Goal: Transaction & Acquisition: Purchase product/service

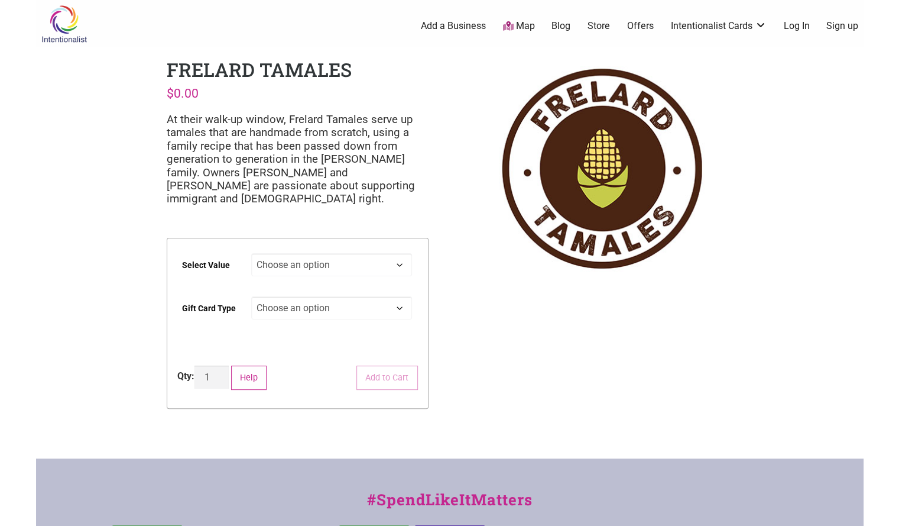
click at [398, 265] on select "Choose an option $25 $50 $100 $200 $500" at bounding box center [331, 264] width 161 height 23
click at [251, 253] on select "Choose an option $25 $50 $100 $200 $500" at bounding box center [331, 264] width 161 height 23
select select "$100"
click at [397, 308] on select "Choose an option Physical" at bounding box center [331, 307] width 161 height 23
select select "Physical"
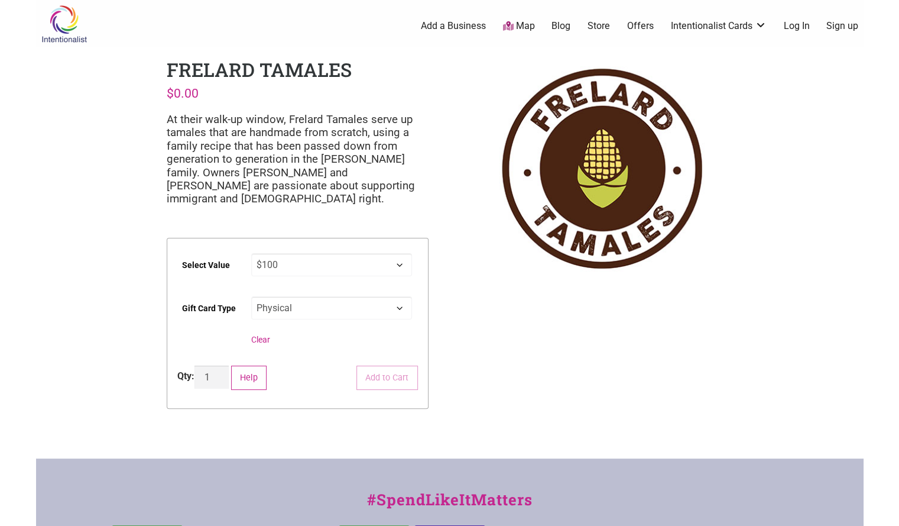
click at [251, 296] on select "Choose an option Physical" at bounding box center [331, 307] width 161 height 23
select select "$100"
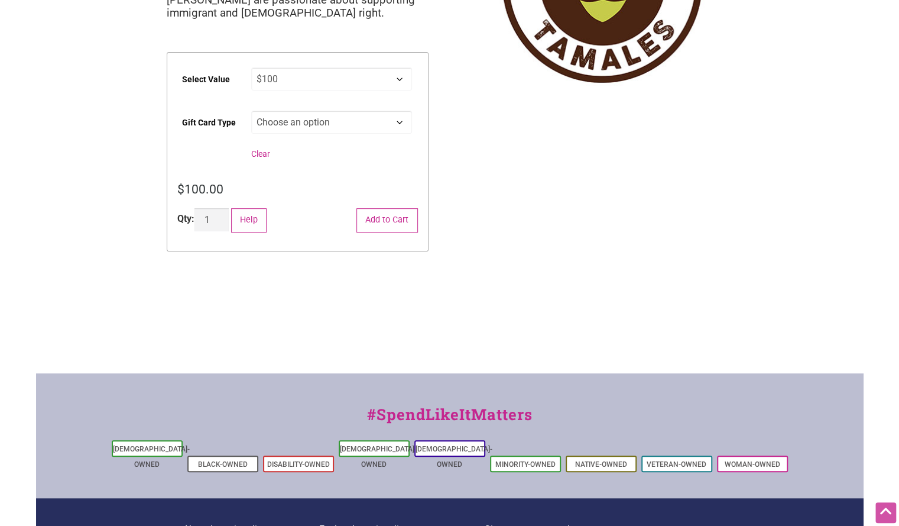
scroll to position [187, 0]
